Goal: Task Accomplishment & Management: Complete application form

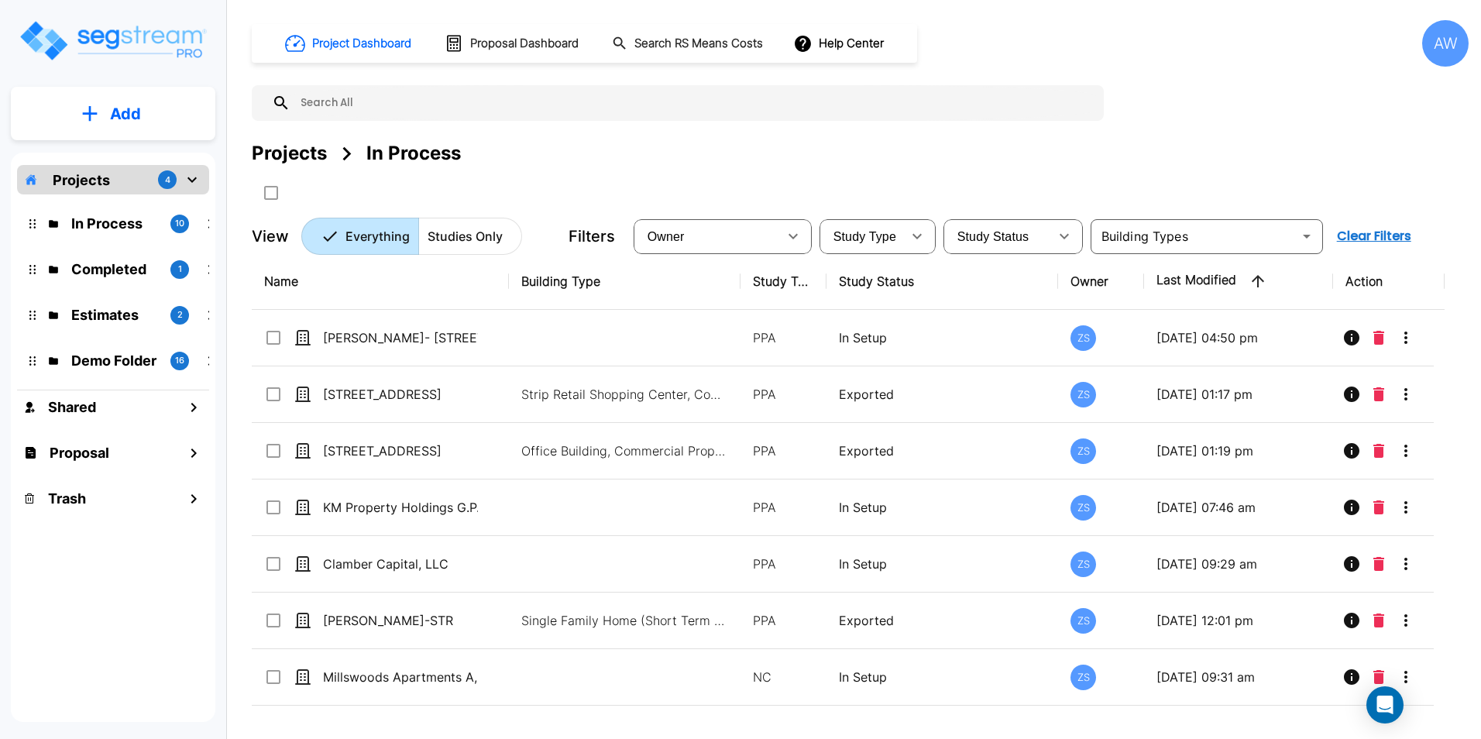
click at [101, 122] on button "Add" at bounding box center [113, 113] width 204 height 45
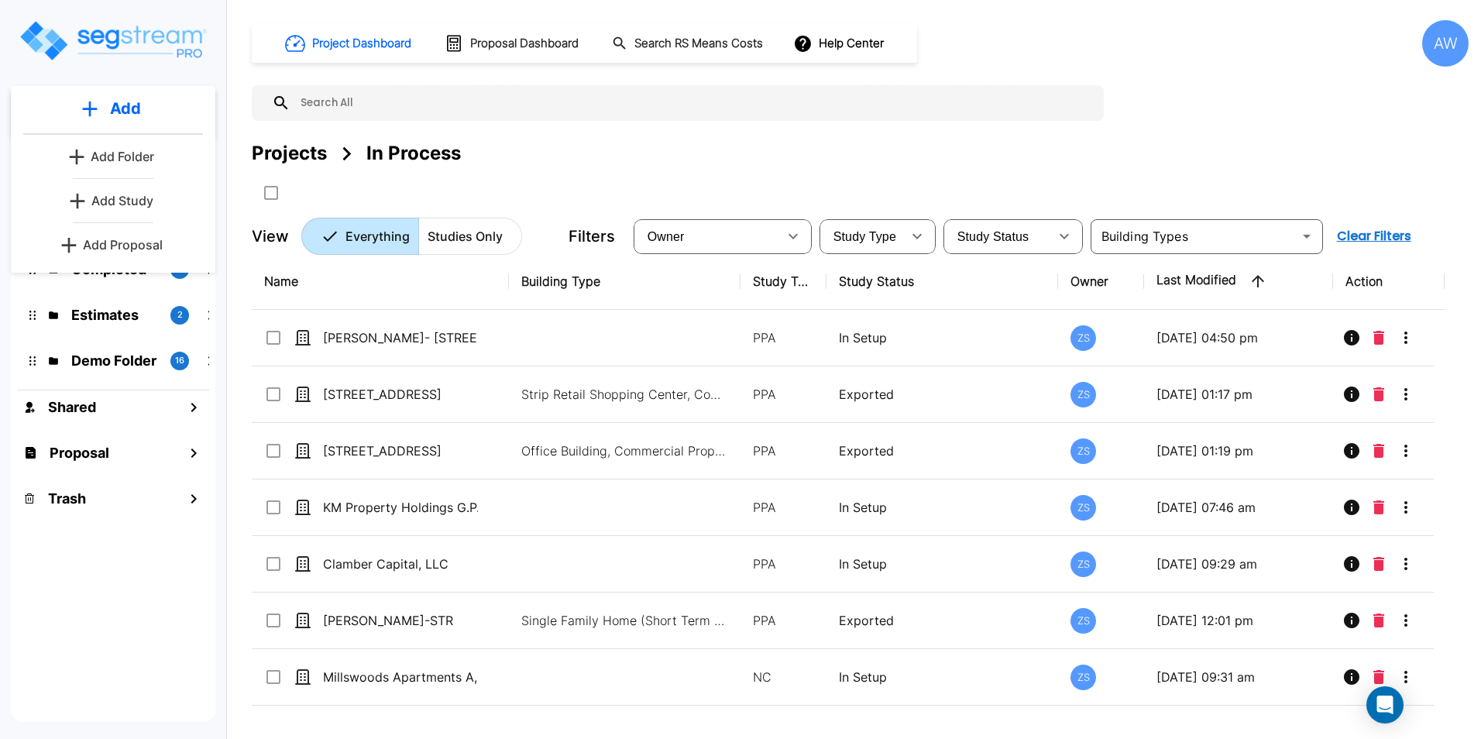
click at [113, 195] on p "Add Study" at bounding box center [122, 200] width 62 height 19
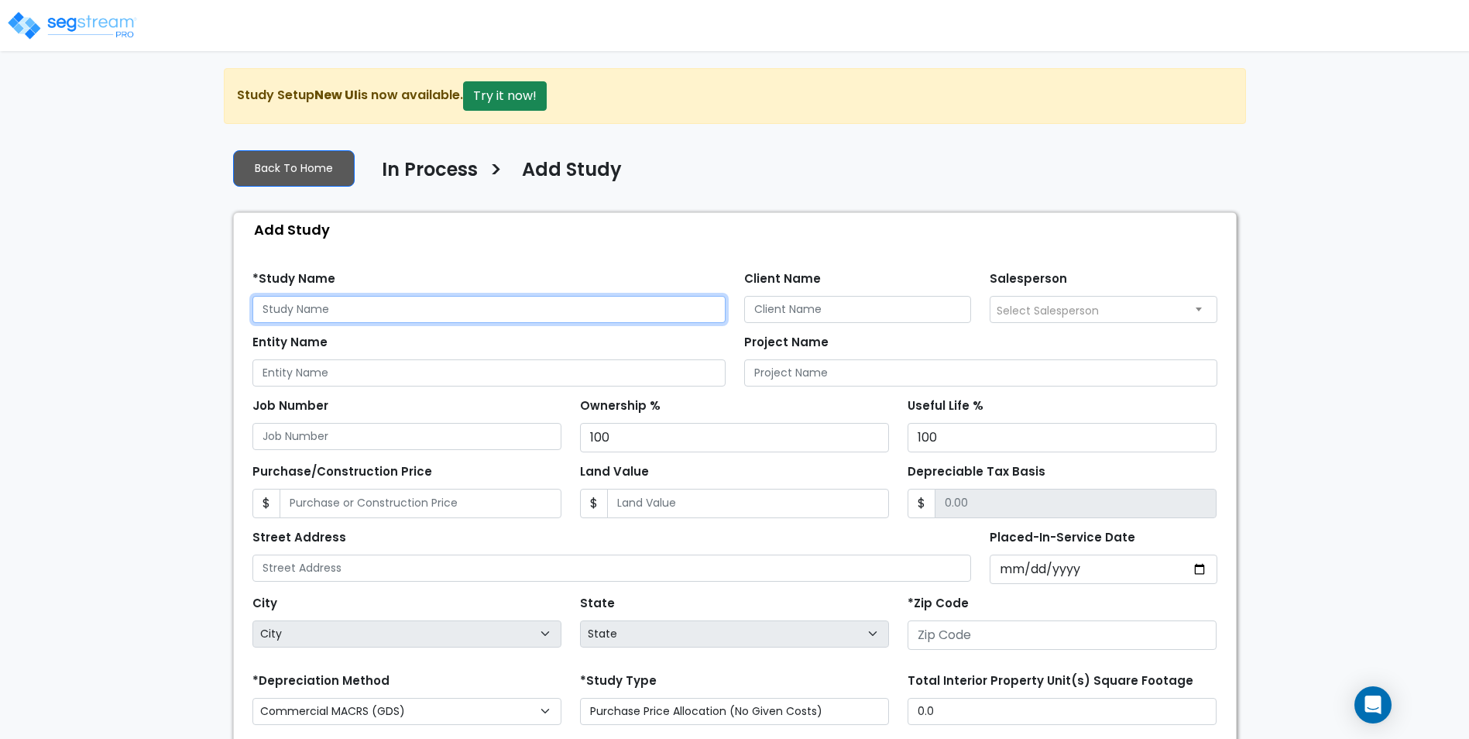
click at [366, 312] on input "text" at bounding box center [489, 309] width 473 height 27
type input "Muiznieks General Partnership"
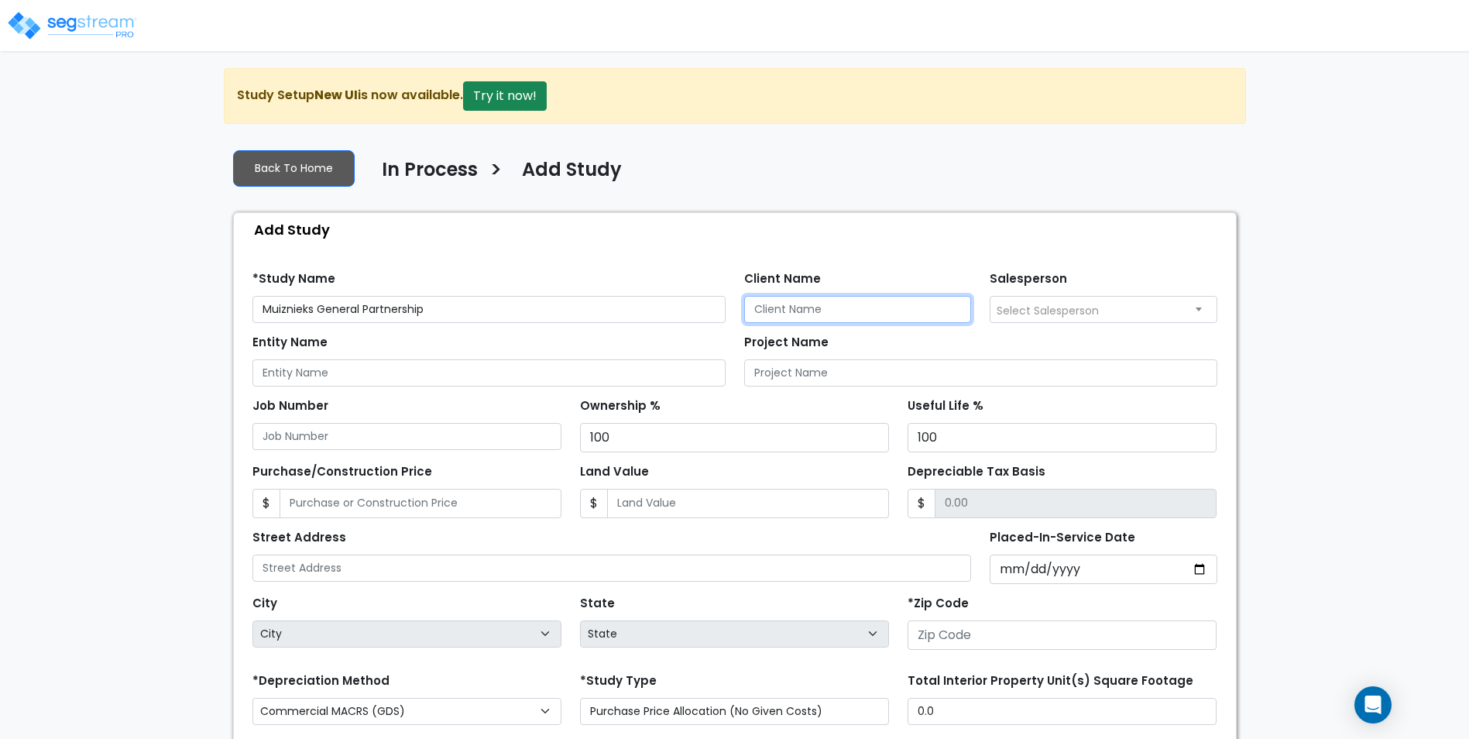
paste input "Muiznieks General Partnership"
type input "Muiznieks General Partnership"
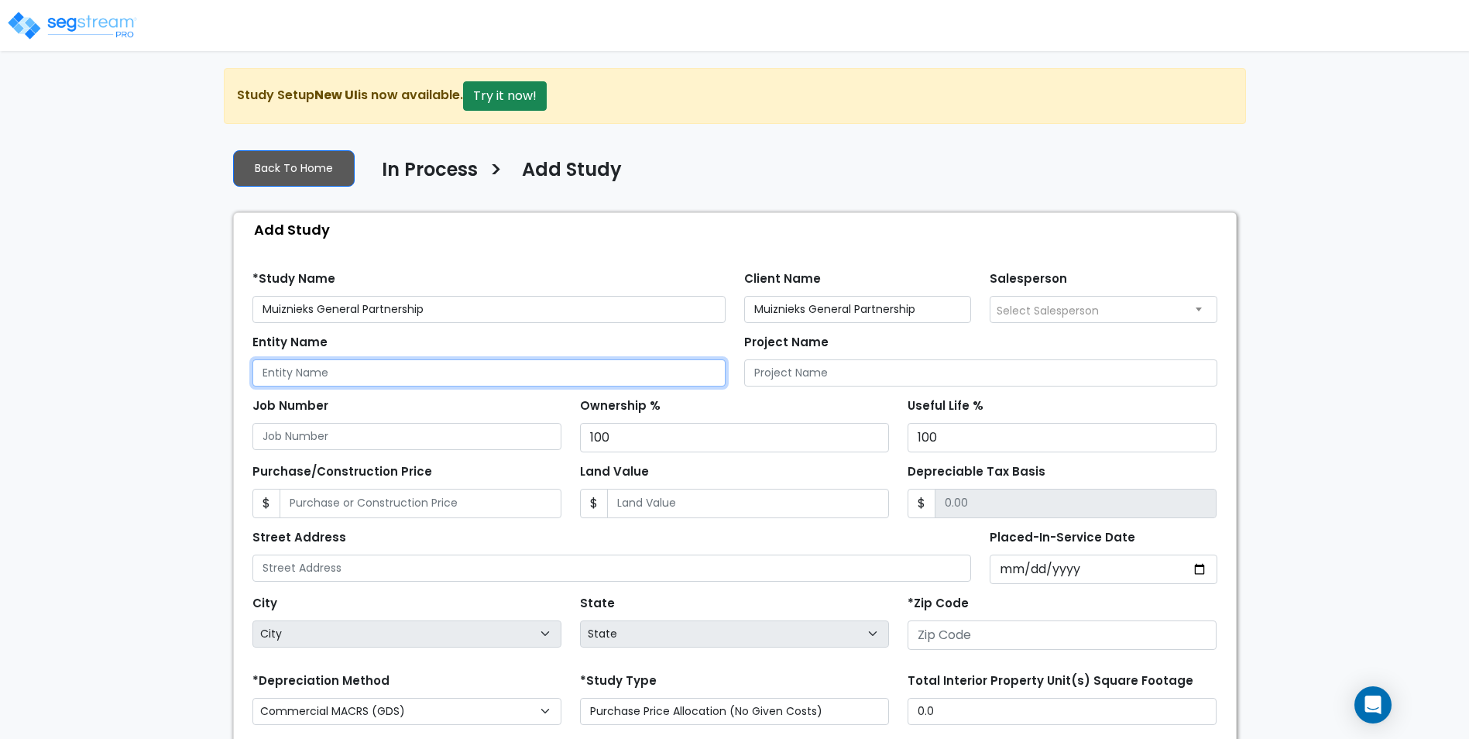
paste input "Muiznieks General Partnership"
type input "Muiznieks General Partnership"
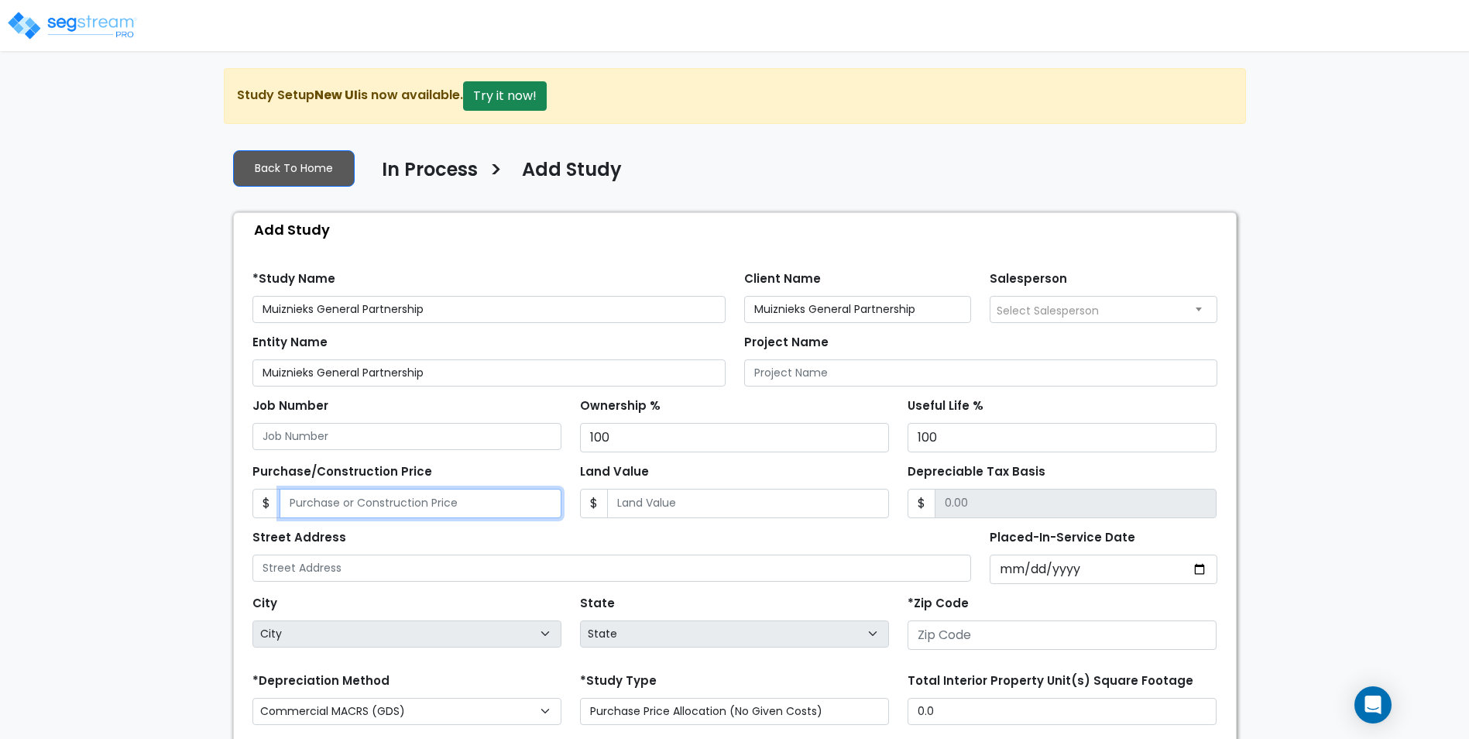
type input "4"
type input "4.00"
type input "43"
type input "43.00"
type input "436"
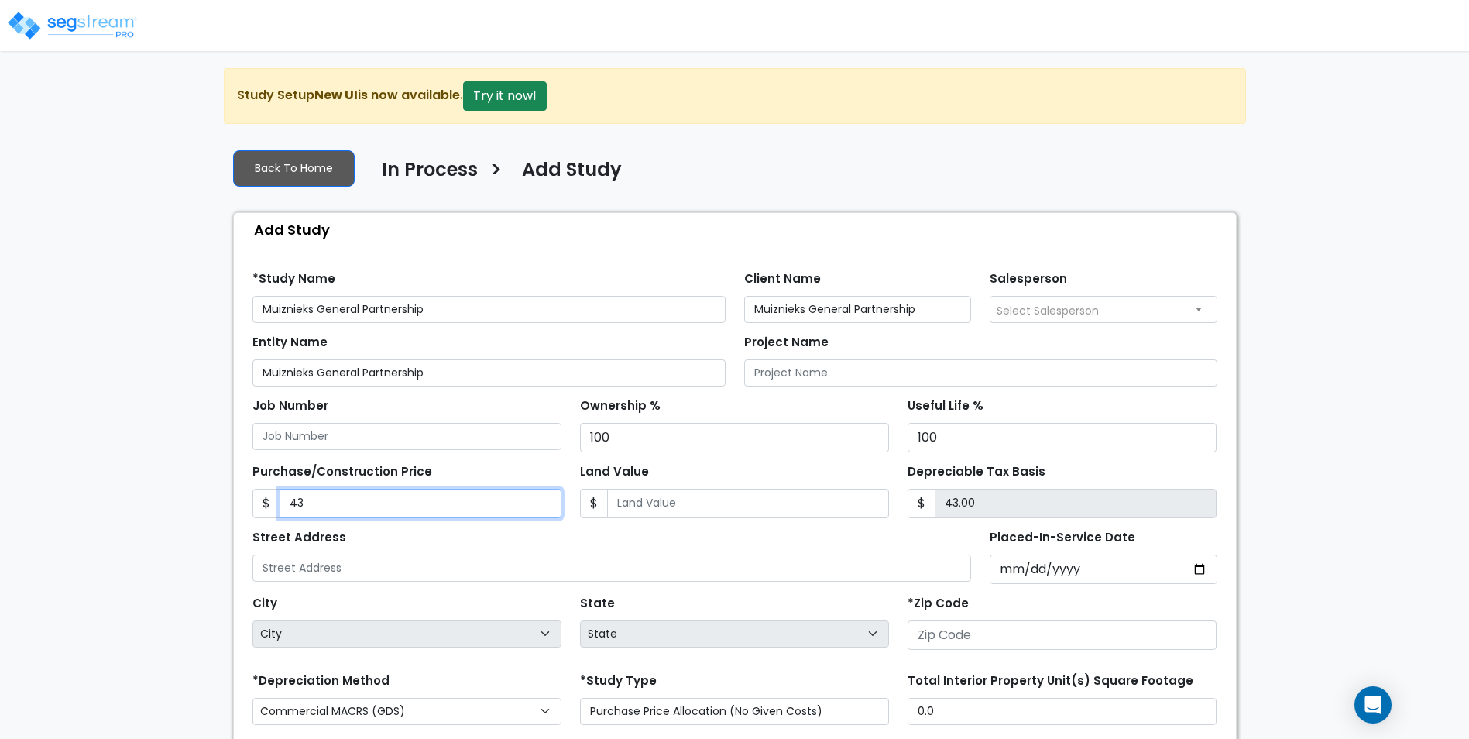
type input "436.00"
type input "4360"
type input "4,360.00"
type input "4,3600"
type input "43,600.00"
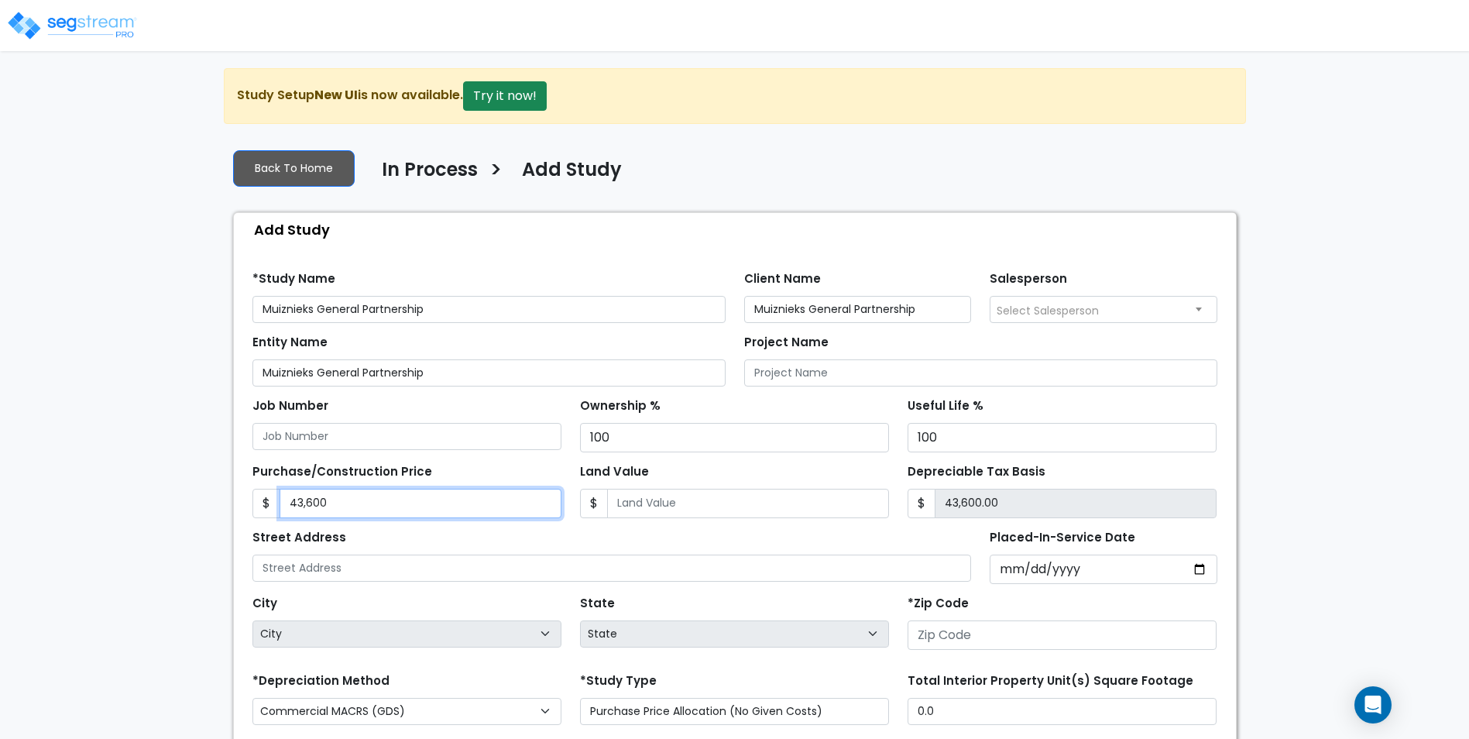
type input "43,6000"
type input "436,000.00"
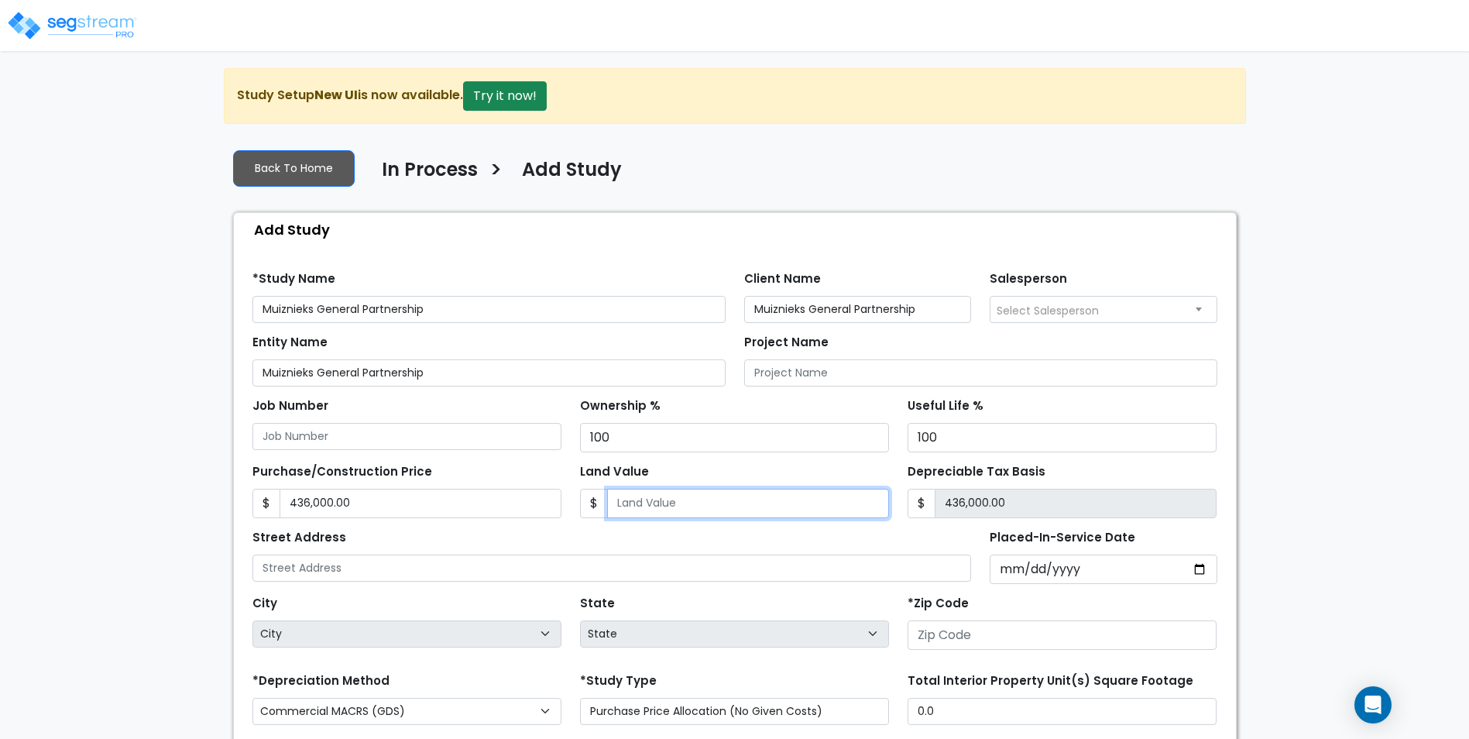
click at [672, 511] on input "Land Value" at bounding box center [748, 503] width 282 height 29
type input "7"
type input "435,993.00"
type input "77"
type input "435,923.00"
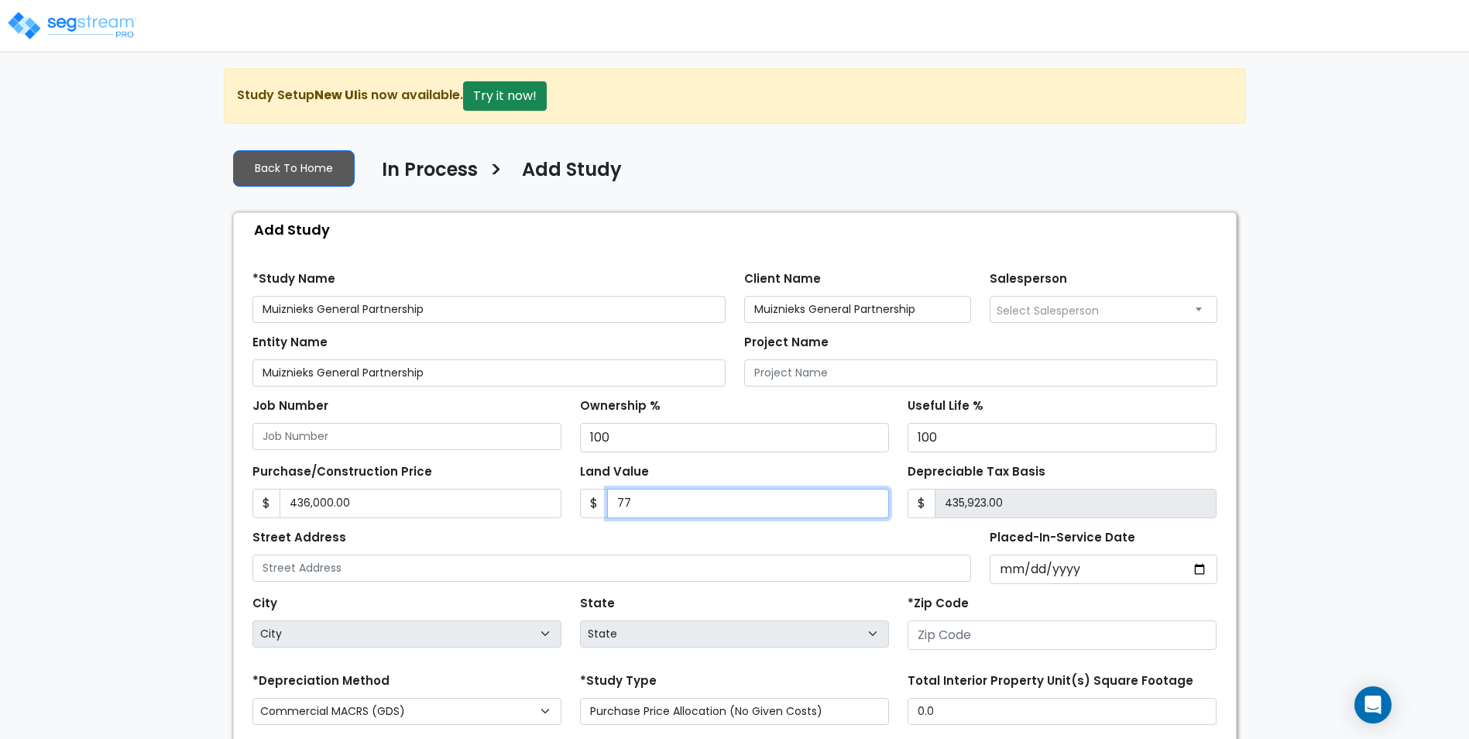
type input "770"
type input "435,230.00"
type input "7700"
type input "428,300.00"
type input "7,7000"
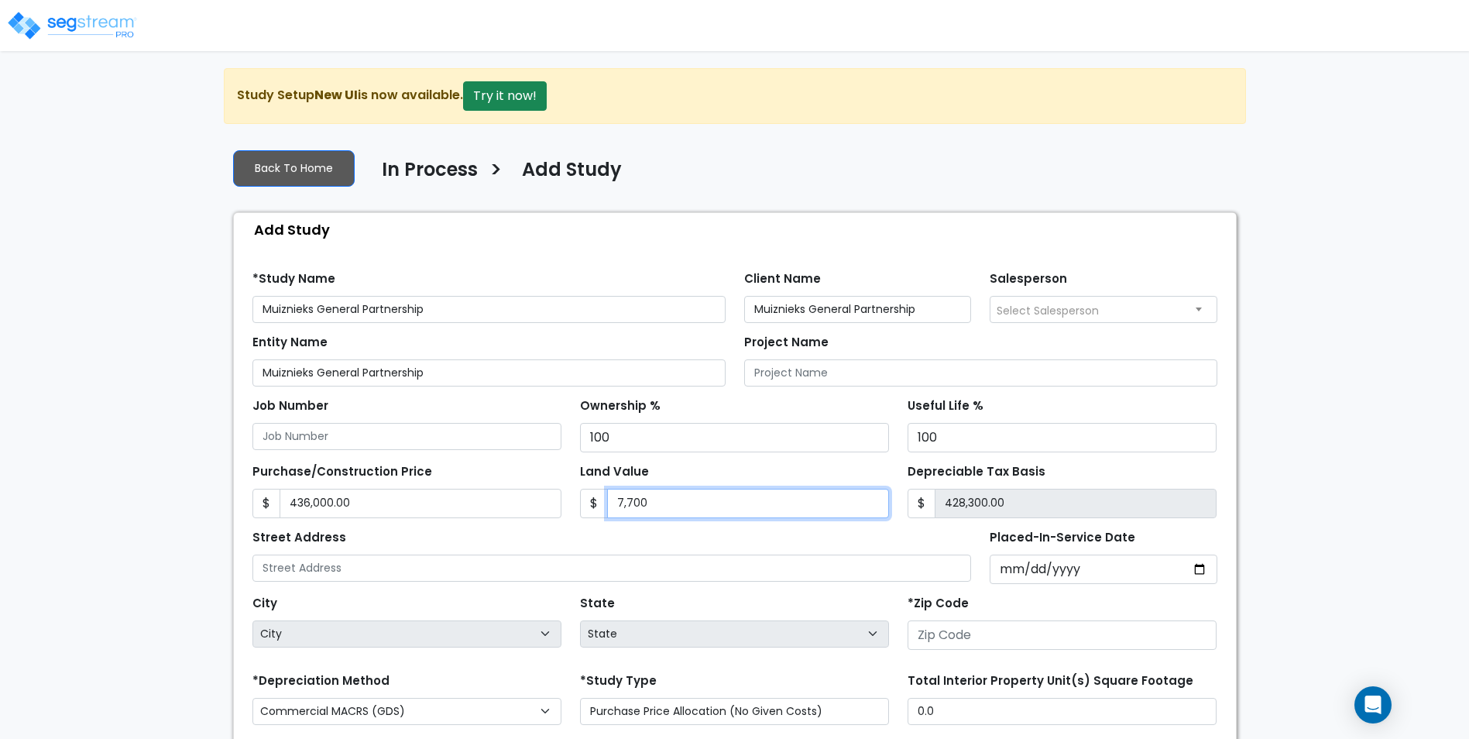
type input "359,000.00"
type input "77,000"
click at [1305, 473] on div "We are Building your Study. So please grab a coffee and let us do the heavy lif…" at bounding box center [734, 499] width 1469 height 863
click at [1012, 570] on input "Placed-In-Service Date" at bounding box center [1104, 569] width 228 height 29
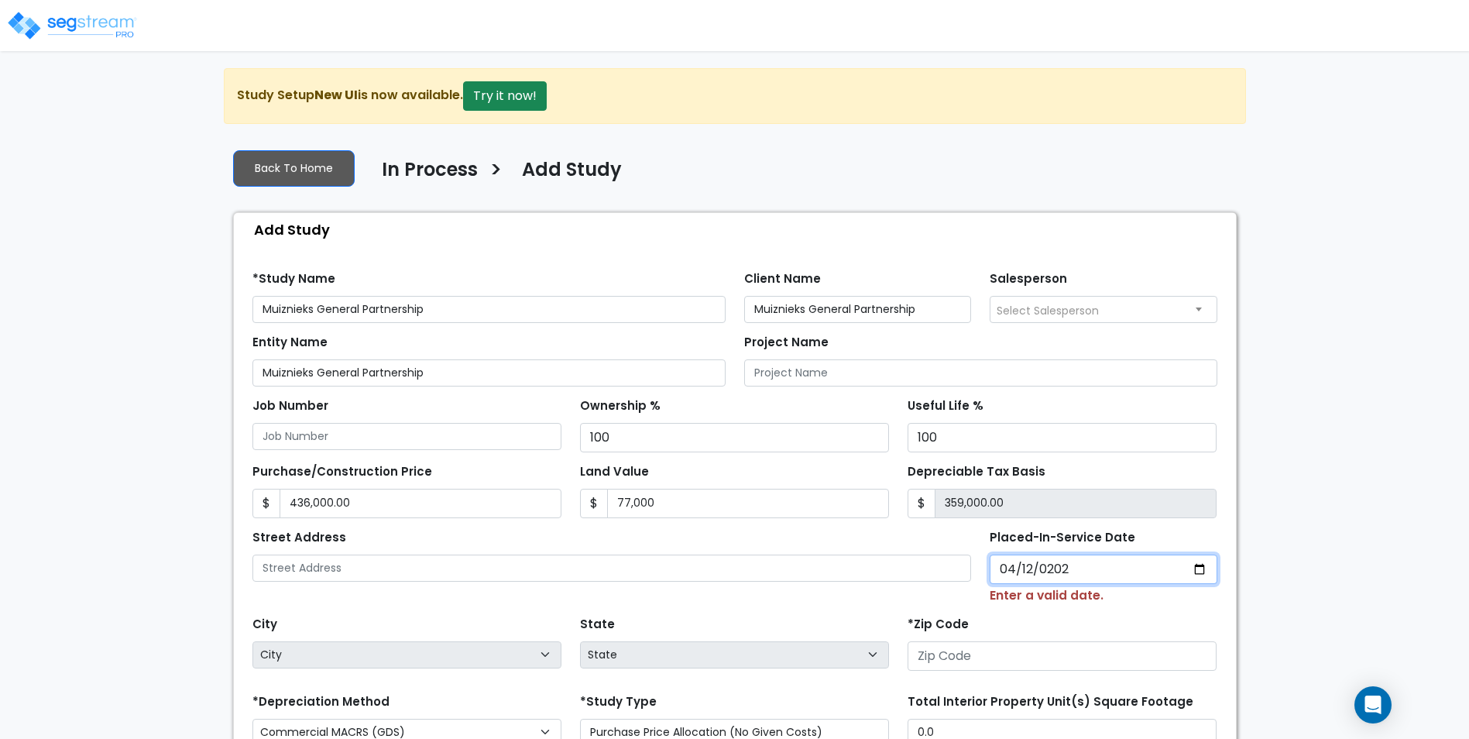
type input "2024-04-12"
select select "2024"
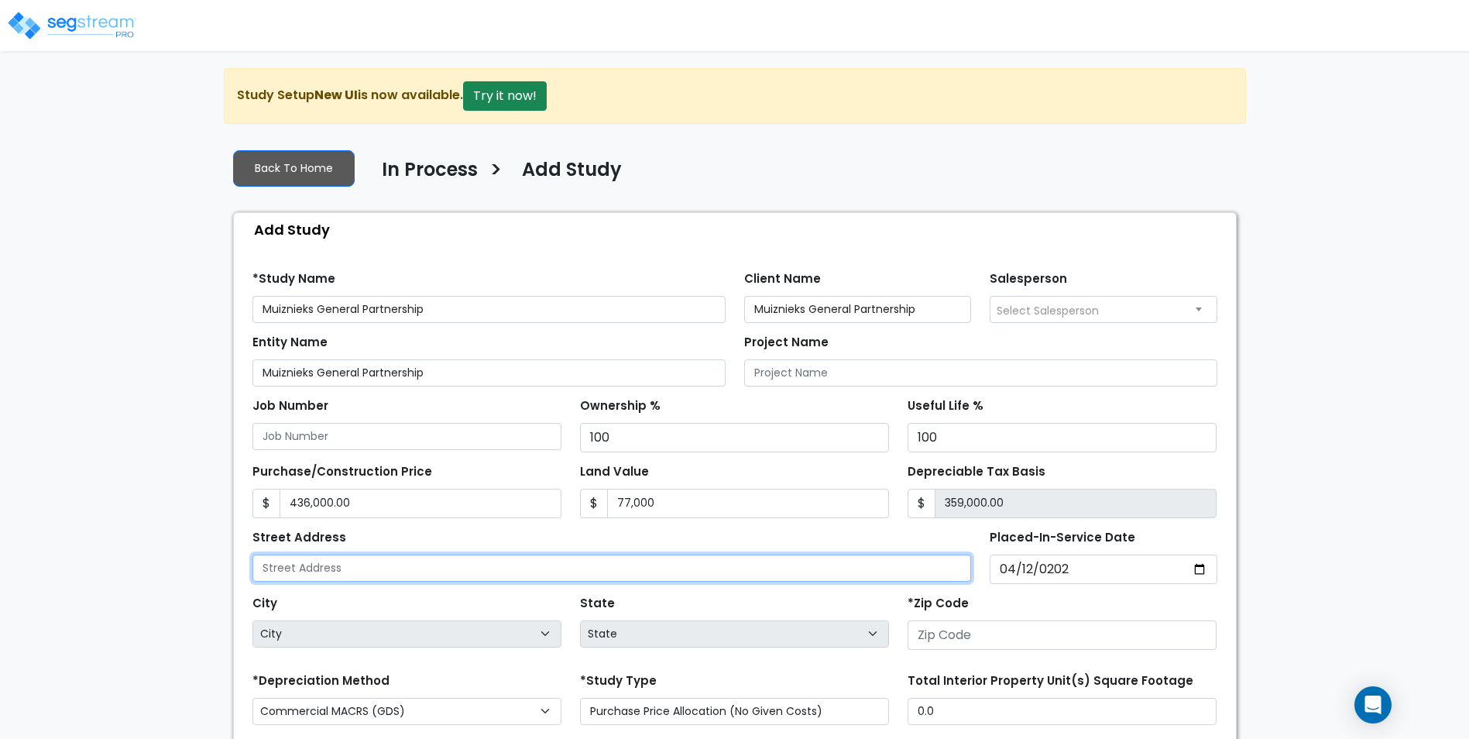
click at [355, 568] on input "text" at bounding box center [613, 568] width 720 height 27
type input "728 N Woodson Road"
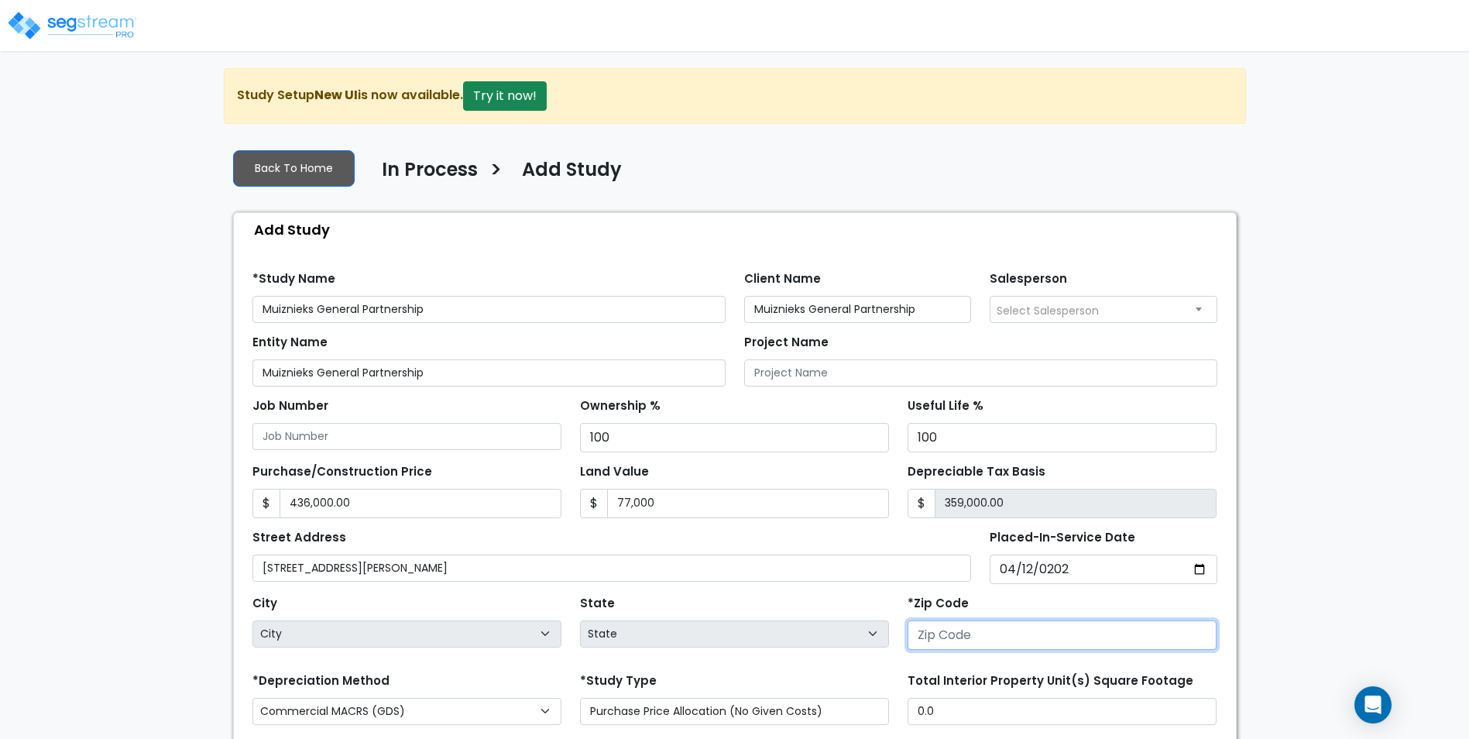
select select "National Average"
type input "3"
select select "GA"
type input "37"
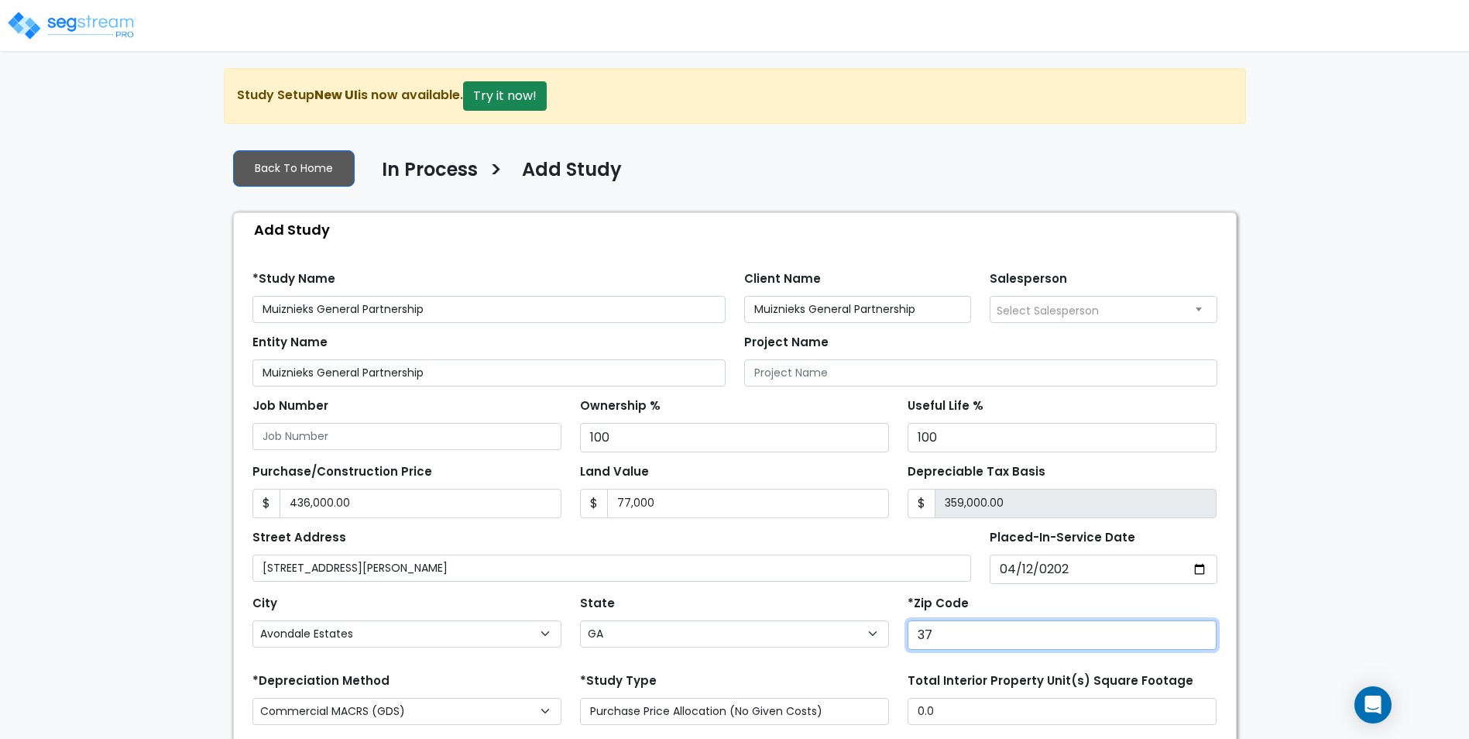
select select "TN"
type input "37043"
click at [113, 541] on div "We are Building your Study. So please grab a coffee and let us do the heavy lif…" at bounding box center [734, 499] width 1469 height 863
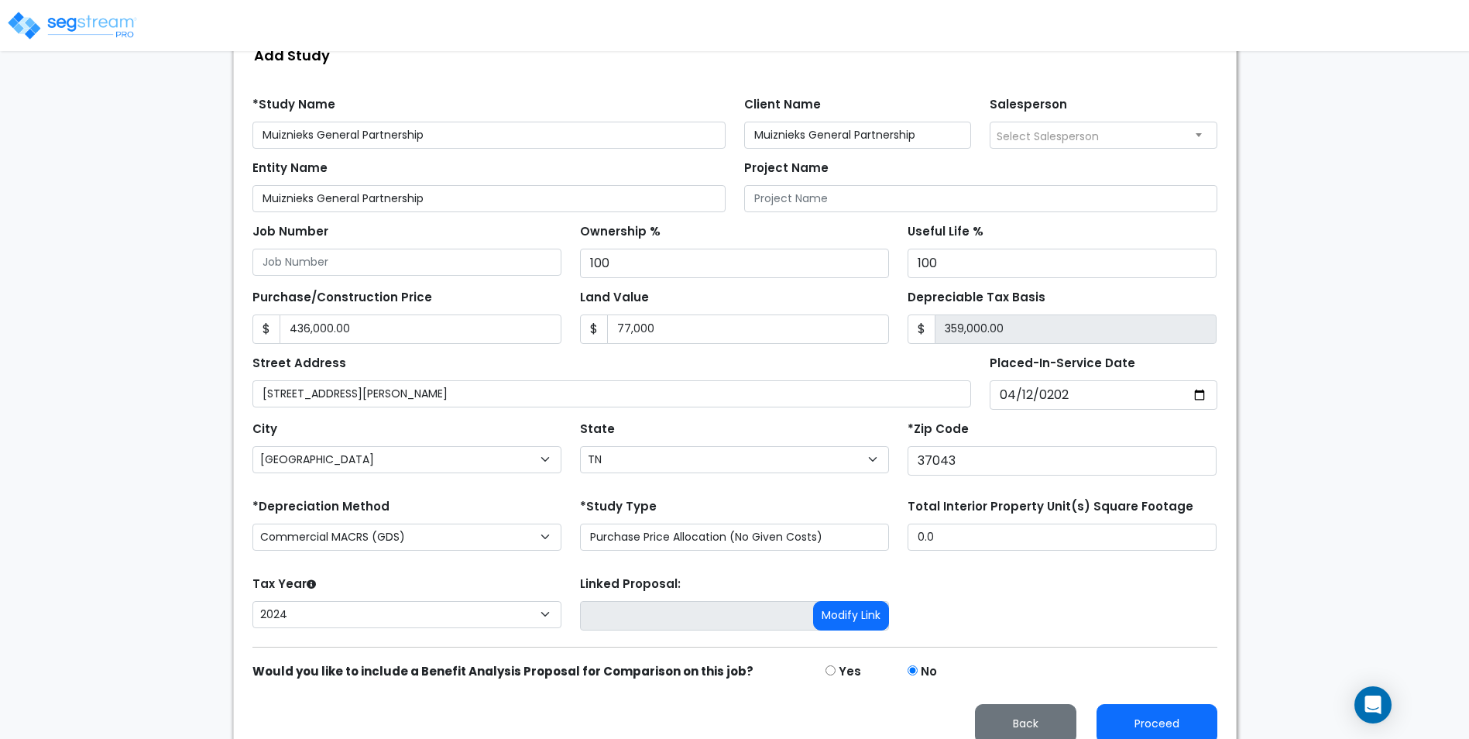
scroll to position [192, 0]
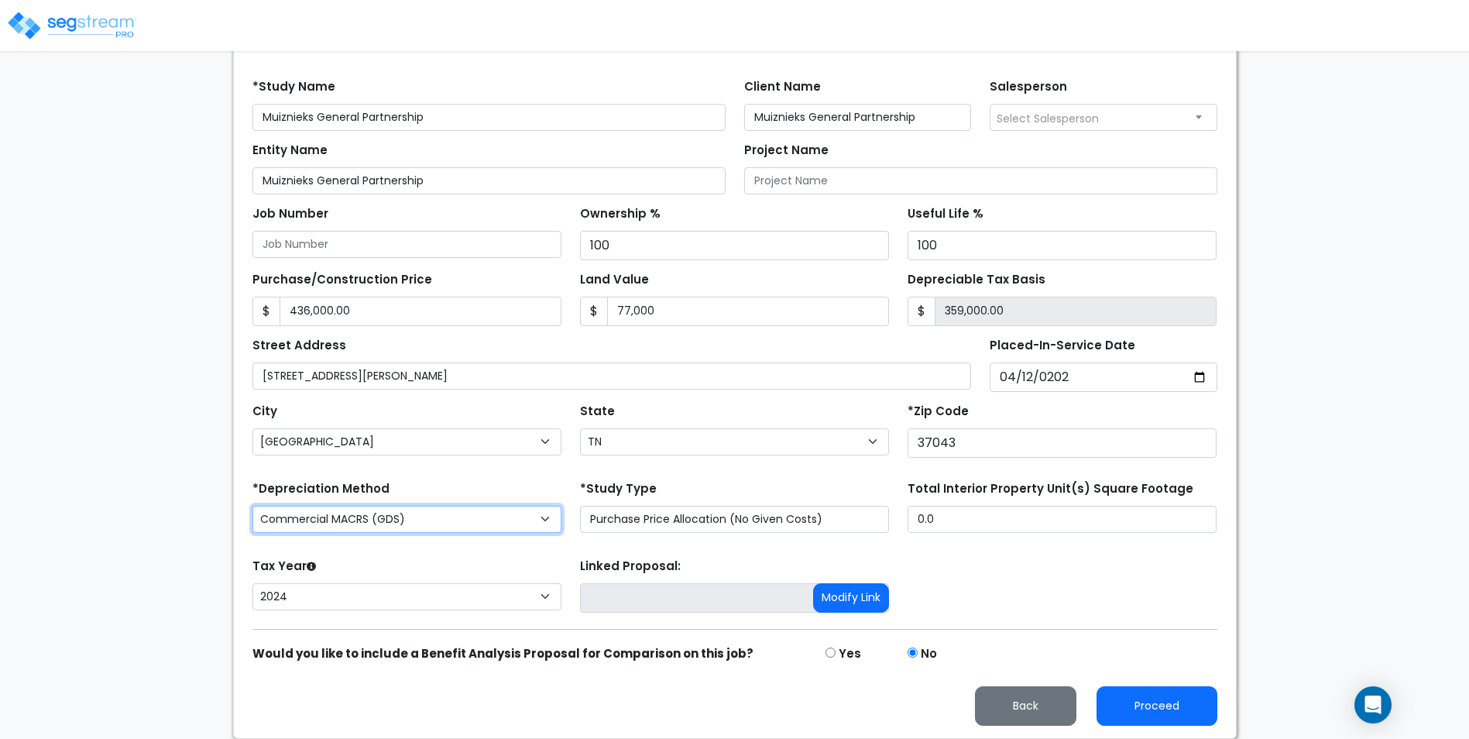
click at [424, 519] on select "Commercial MACRS (GDS) Residential Rental MACRS (GDS) Commercial MACRS (GDS) QIP" at bounding box center [407, 519] width 309 height 27
select select "RRM(_48"
click at [162, 500] on div "We are Building your Study. So please grab a coffee and let us do the heavy lif…" at bounding box center [734, 307] width 1469 height 863
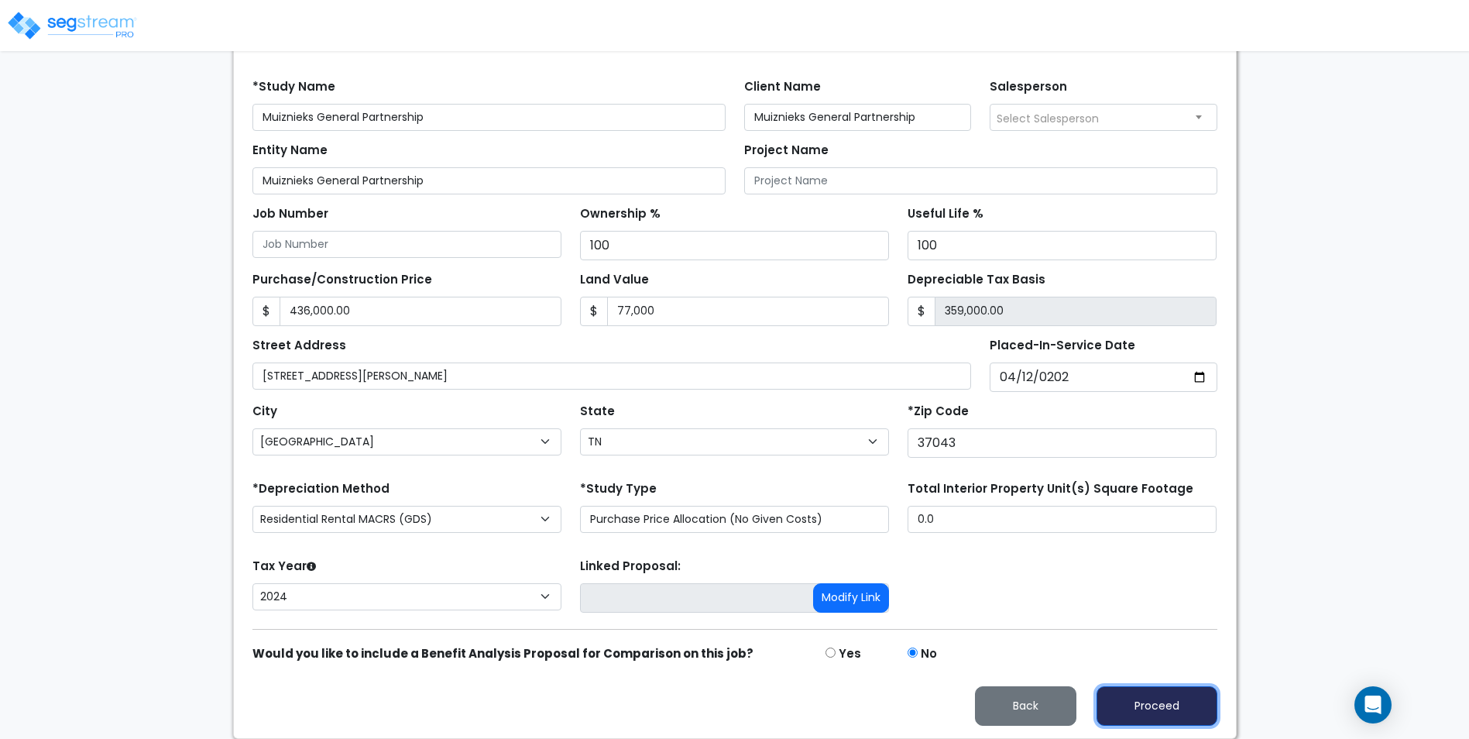
click at [1166, 702] on button "Proceed" at bounding box center [1157, 706] width 121 height 40
type input "436000"
type input "77000"
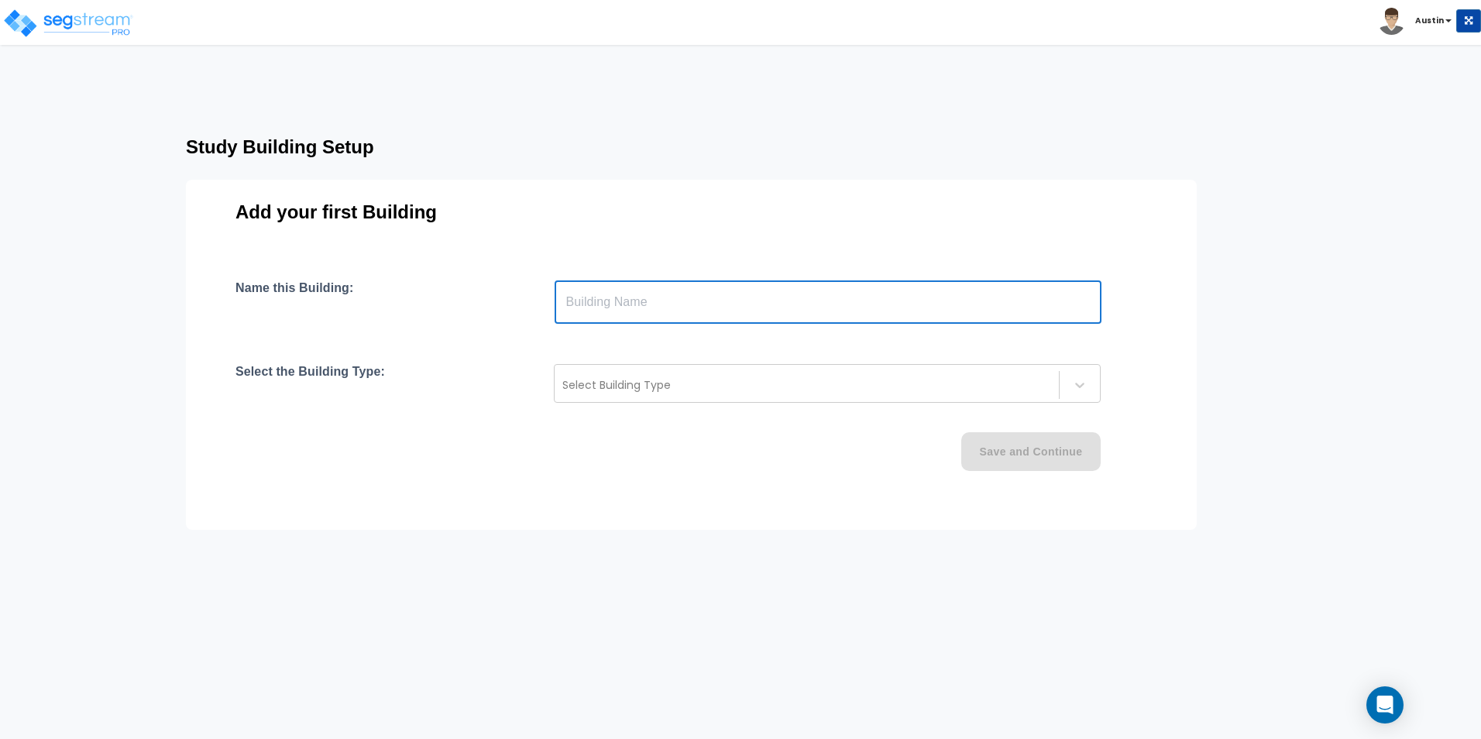
click at [668, 311] on input "text" at bounding box center [828, 301] width 547 height 43
type input "728 North Woodson Road"
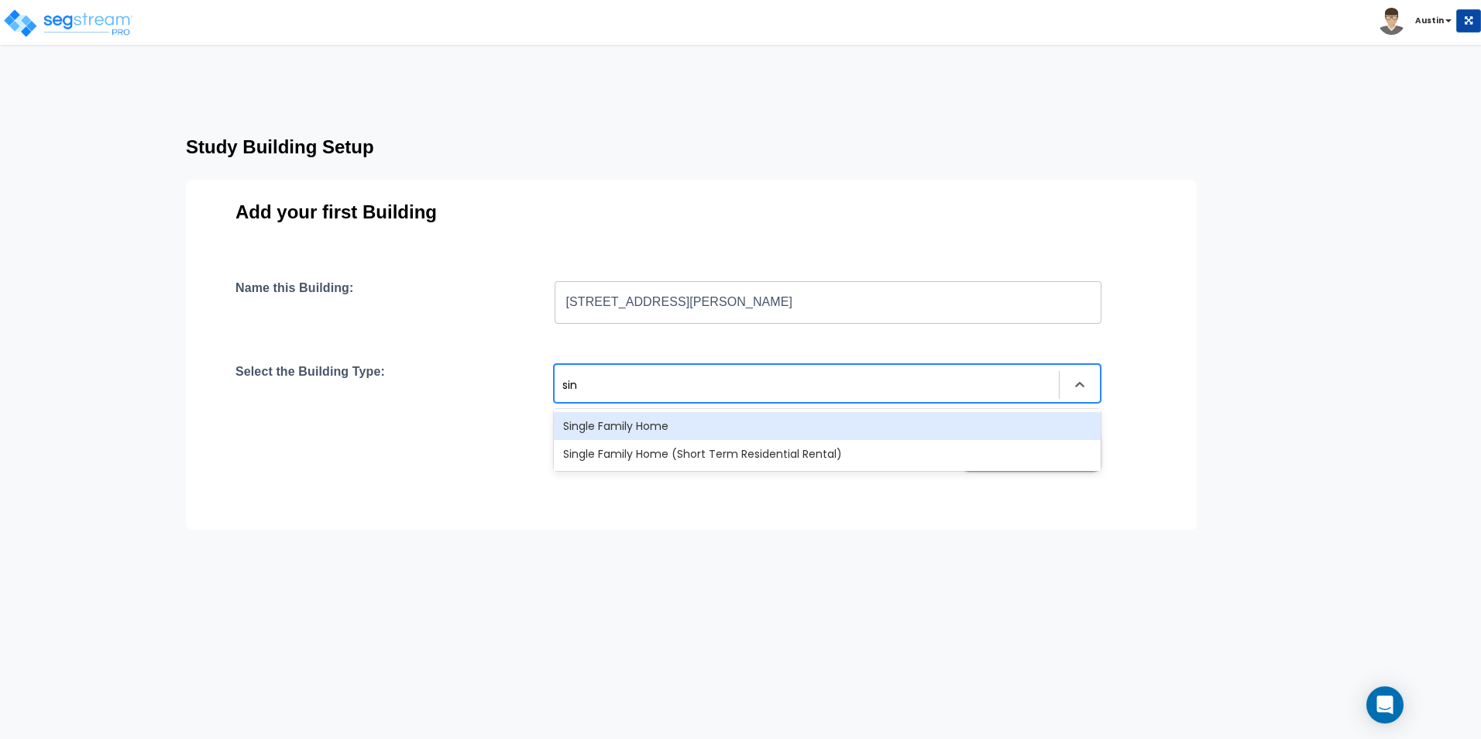
type input "sing"
click at [641, 424] on div "Single Family Home" at bounding box center [827, 426] width 547 height 28
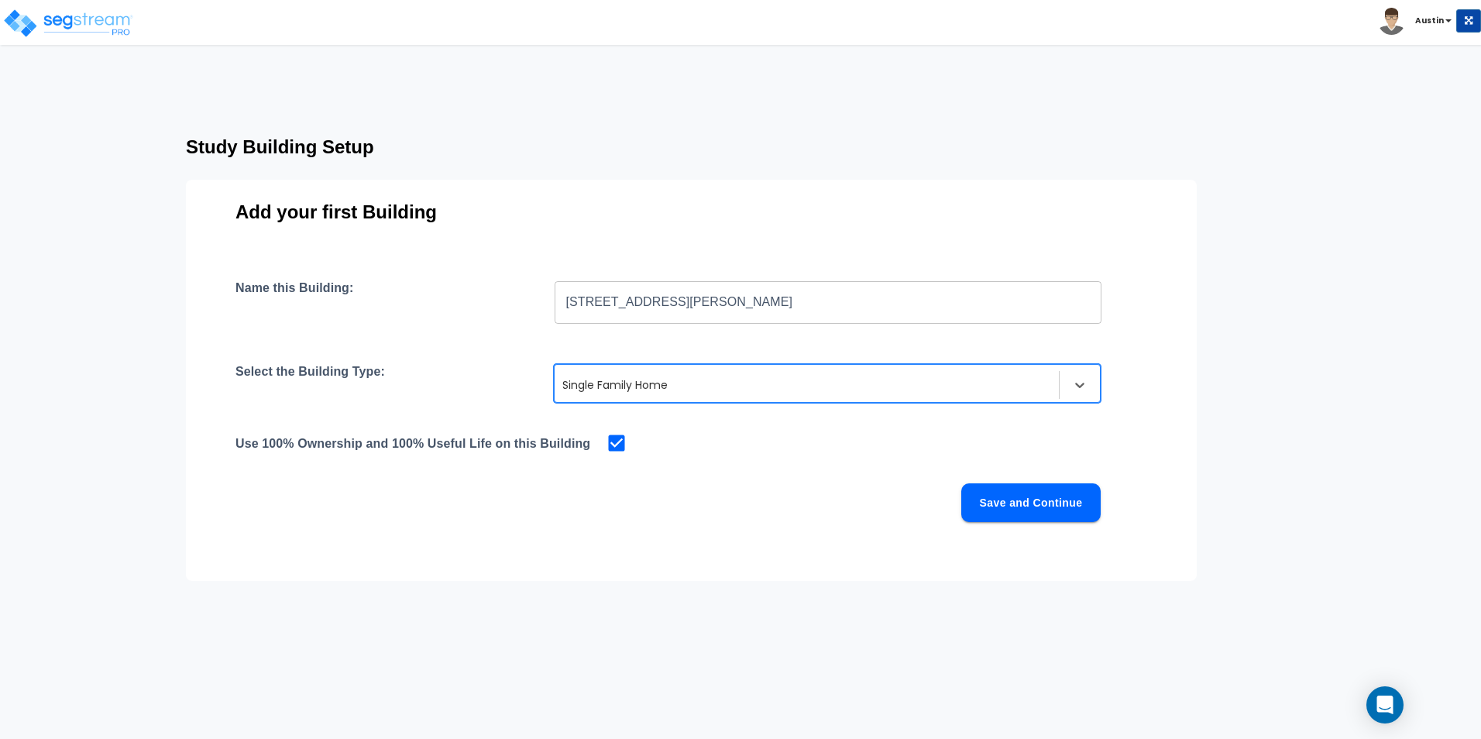
click at [669, 486] on div "Save and Continue" at bounding box center [667, 502] width 865 height 39
click at [1036, 505] on button "Save and Continue" at bounding box center [1030, 502] width 139 height 39
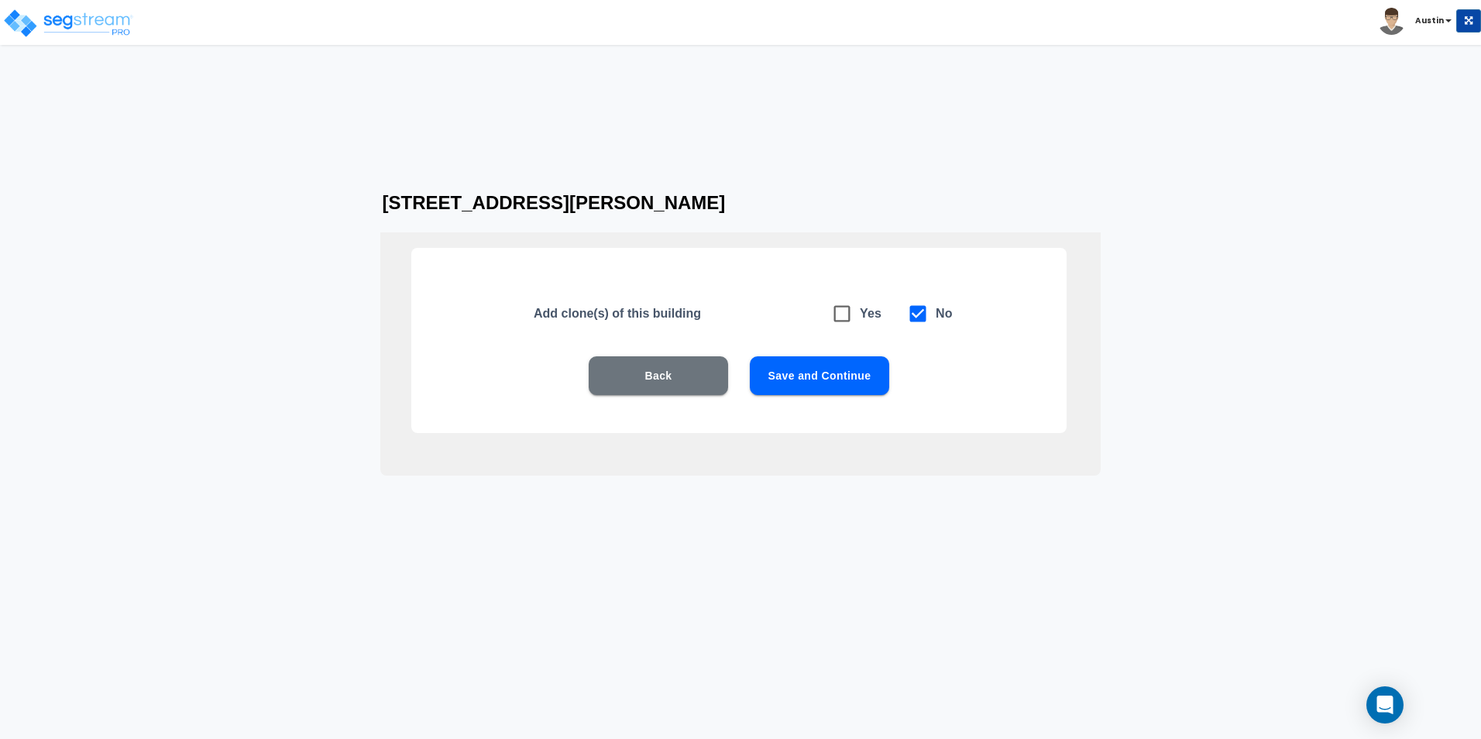
click at [851, 381] on button "Save and Continue" at bounding box center [819, 375] width 139 height 39
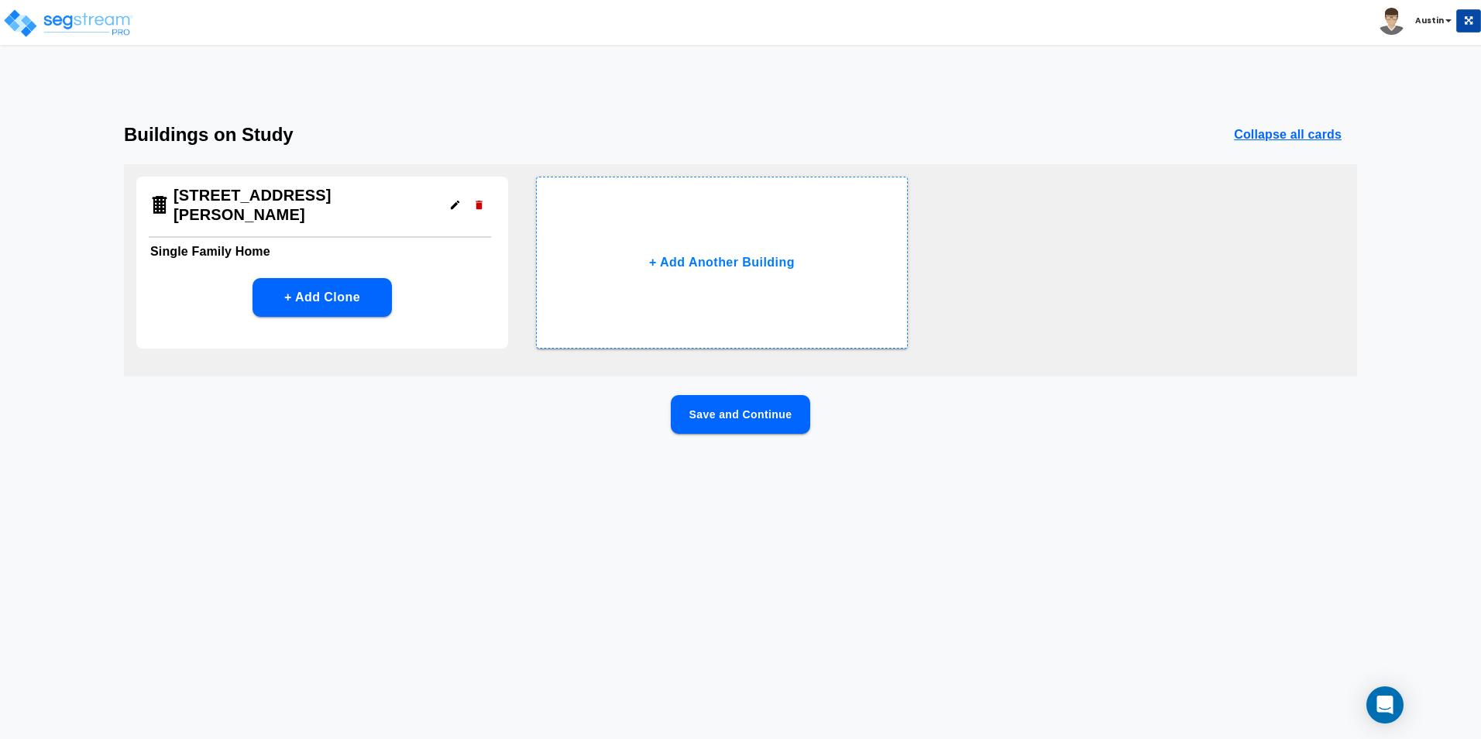
click at [745, 411] on button "Save and Continue" at bounding box center [740, 414] width 139 height 39
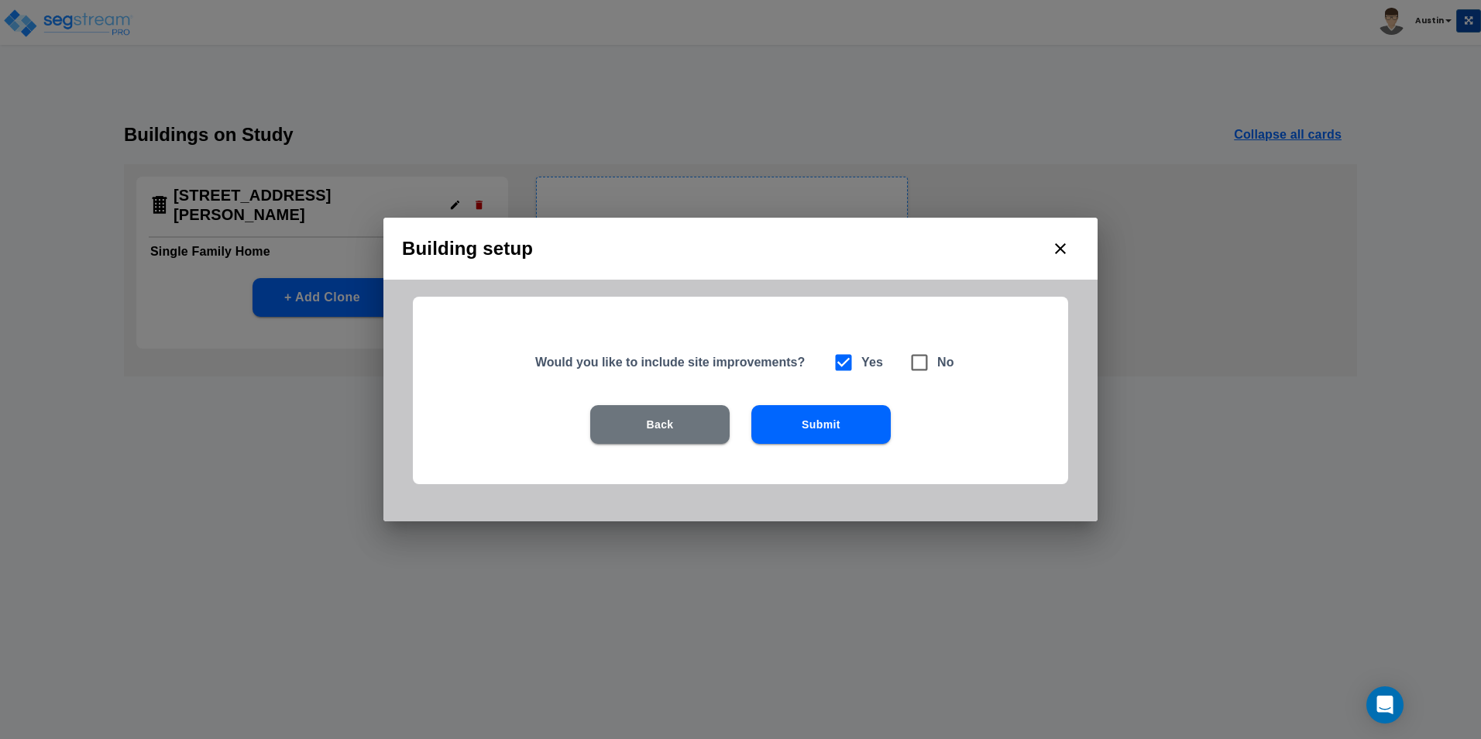
click at [827, 416] on button "Submit" at bounding box center [820, 424] width 139 height 39
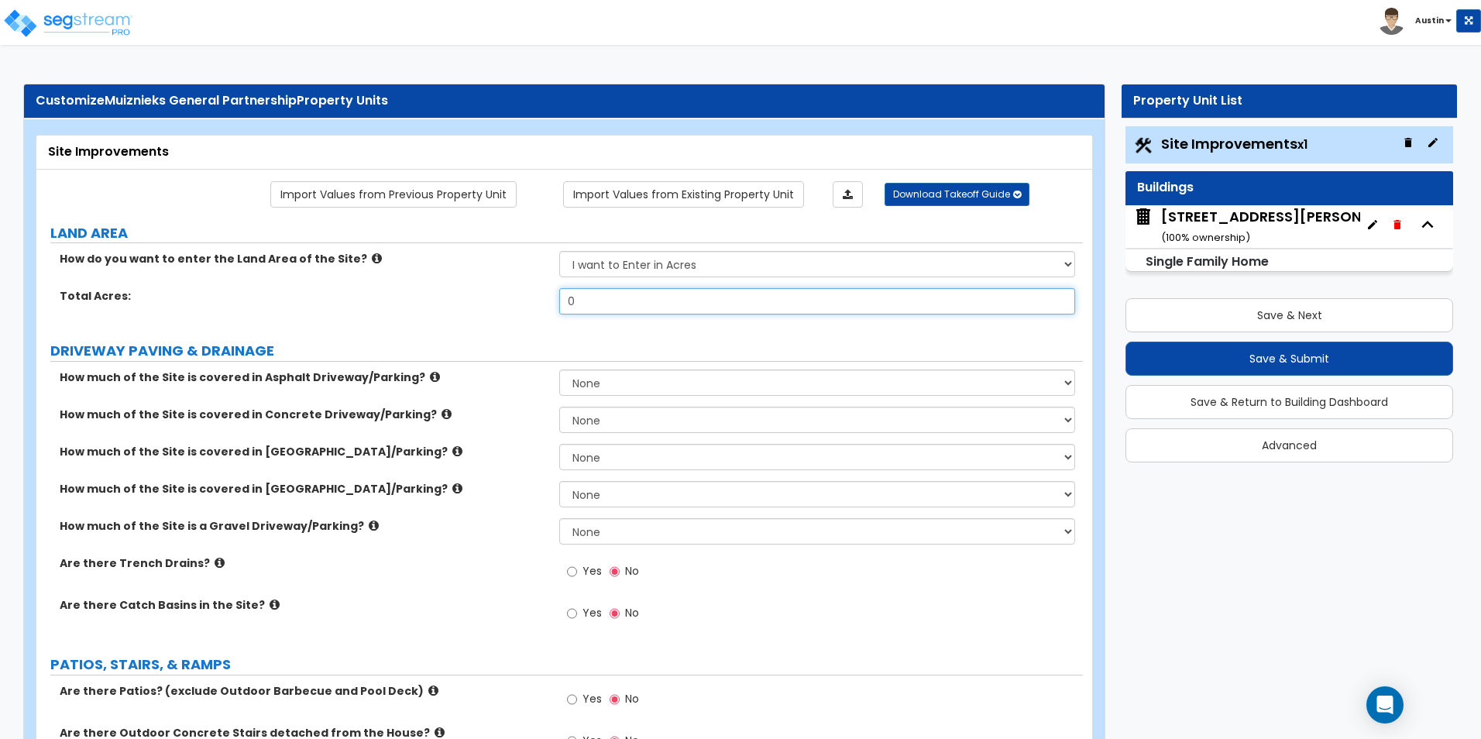
click at [668, 296] on input "0" at bounding box center [816, 301] width 515 height 26
type input "0.5"
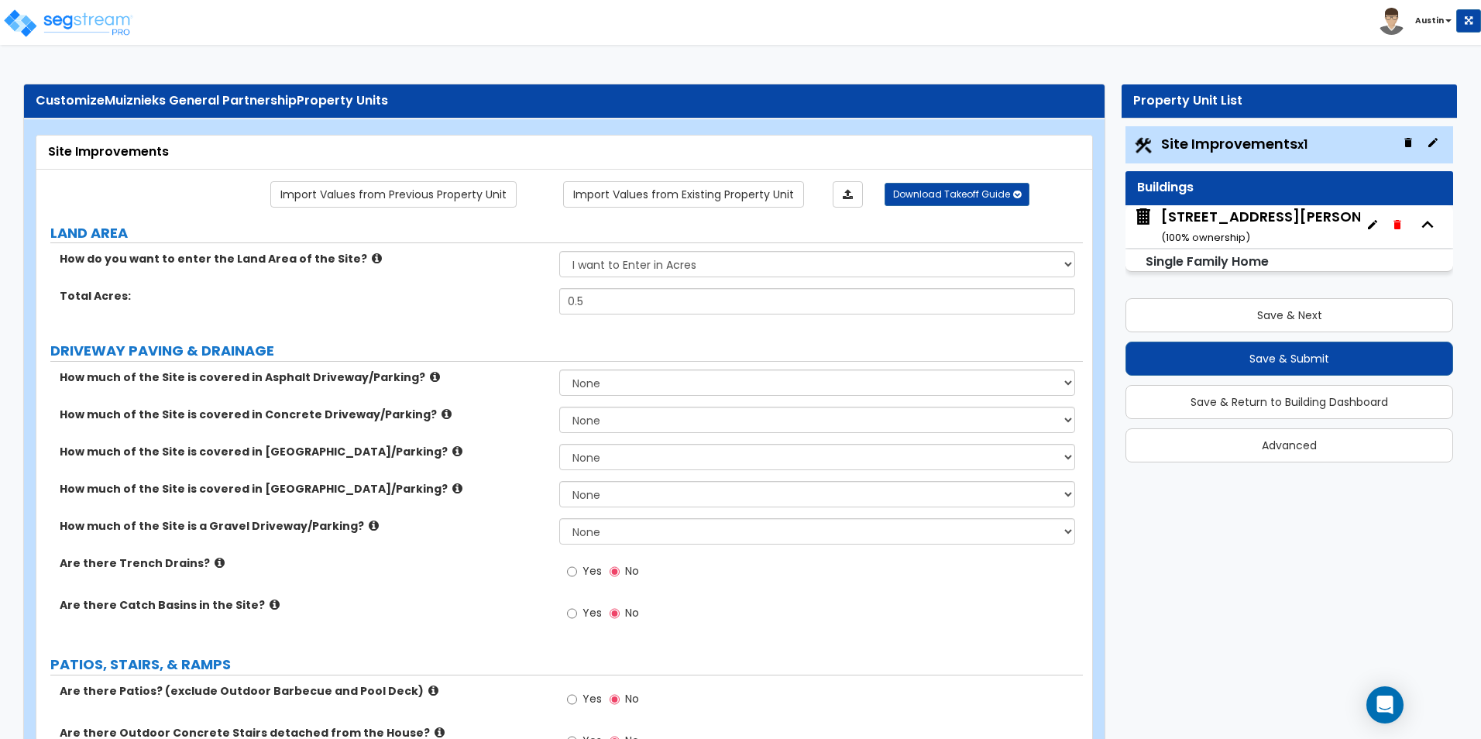
click at [418, 304] on label "Total Acres:" at bounding box center [304, 295] width 488 height 15
